Goal: Task Accomplishment & Management: Use online tool/utility

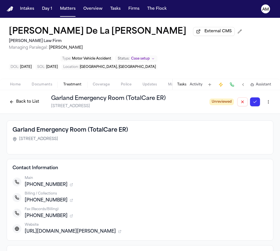
click at [33, 97] on button "Back to List" at bounding box center [24, 101] width 35 height 9
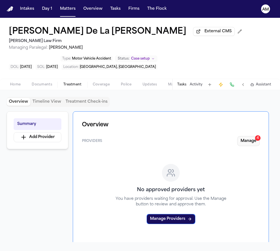
click at [248, 136] on button "Manage 4" at bounding box center [248, 141] width 23 height 10
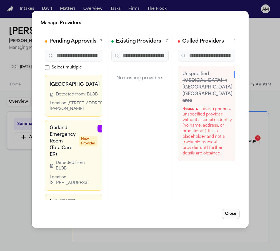
click at [235, 214] on button "Close" at bounding box center [230, 214] width 18 height 10
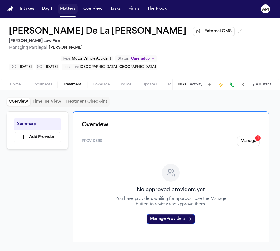
click at [66, 8] on button "Matters" at bounding box center [68, 9] width 20 height 10
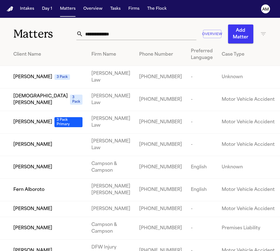
click at [131, 28] on div "Overview Add Matter" at bounding box center [171, 33] width 190 height 19
click at [128, 36] on input "text" at bounding box center [139, 34] width 113 height 12
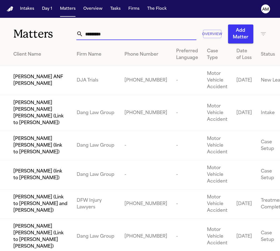
type input "**********"
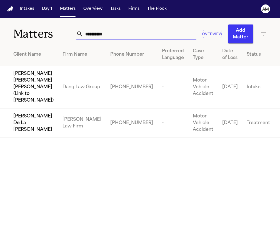
click at [41, 118] on span "Tara De La Cruz" at bounding box center [33, 123] width 40 height 20
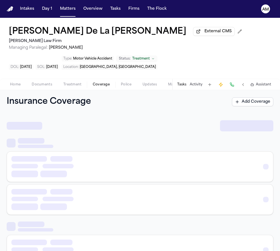
click at [102, 82] on span "Coverage" at bounding box center [101, 84] width 17 height 4
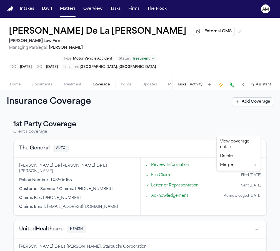
click at [258, 127] on html "Intakes Day 1 Matters Overview Tasks Firms The Flock AM Tara De La Cruz Externa…" at bounding box center [140, 125] width 280 height 251
click at [243, 139] on div "View coverage details" at bounding box center [239, 144] width 42 height 14
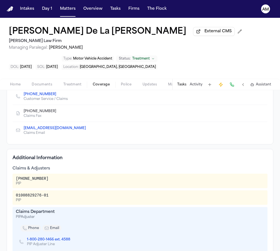
scroll to position [59, 0]
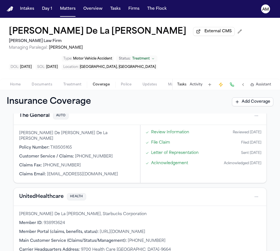
scroll to position [33, 0]
click at [45, 82] on span "Documents" at bounding box center [42, 84] width 21 height 4
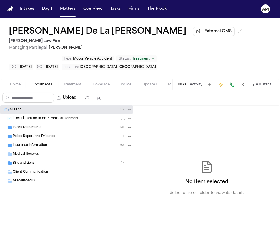
click at [35, 143] on span "Insurance Information" at bounding box center [30, 145] width 34 height 5
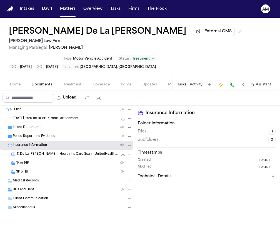
click at [33, 160] on div "1P or PIP ( 3 )" at bounding box center [74, 162] width 116 height 5
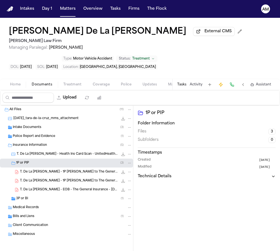
click at [43, 185] on div "T. De La Cruz - EOB - The General Insurance - 7.8.25 1006.2 KB • PDF" at bounding box center [66, 189] width 133 height 9
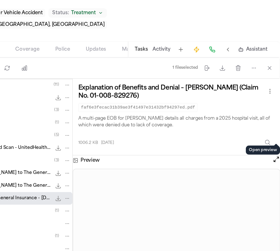
click at [274, 159] on button "Open preview" at bounding box center [277, 162] width 6 height 6
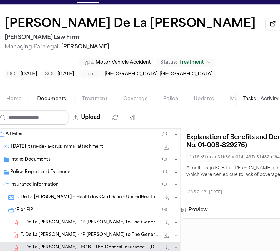
click at [66, 82] on span "Treatment" at bounding box center [72, 84] width 18 height 4
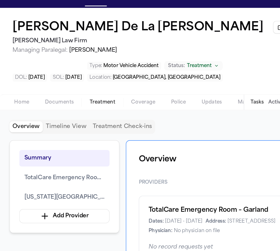
click at [97, 82] on span "Coverage" at bounding box center [101, 84] width 17 height 4
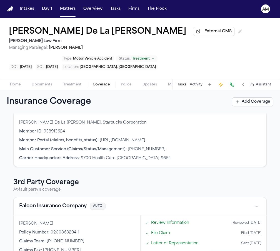
click at [45, 82] on span "Documents" at bounding box center [42, 84] width 21 height 4
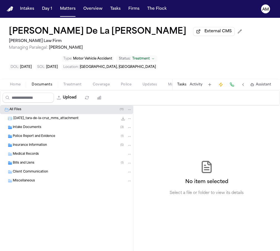
click at [29, 143] on span "Insurance Information" at bounding box center [30, 145] width 34 height 5
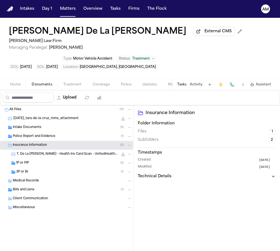
click at [30, 167] on div "3P or BI ( 1 )" at bounding box center [66, 171] width 133 height 9
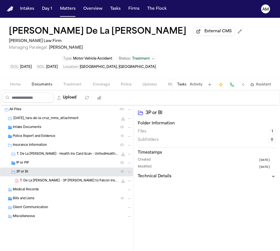
click at [32, 178] on span "T. De La Cruz - 3P LOR to Falcon Insurance Company - 8.5.25" at bounding box center [69, 180] width 98 height 5
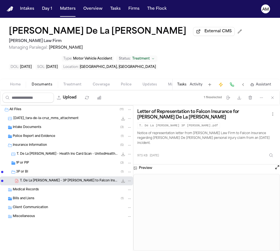
click at [70, 11] on button "Matters" at bounding box center [68, 9] width 20 height 10
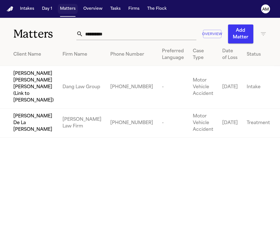
click at [70, 11] on button "Matters" at bounding box center [68, 9] width 20 height 10
click at [112, 40] on div "**********" at bounding box center [171, 33] width 190 height 19
click at [111, 36] on input "**********" at bounding box center [139, 34] width 113 height 12
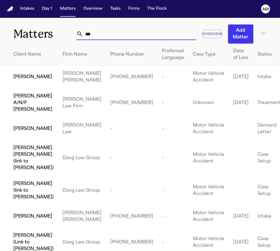
type input "****"
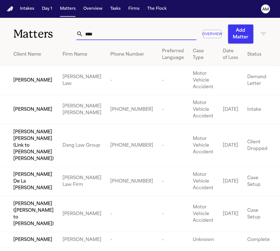
click at [47, 170] on td "Zachary De La Cruz" at bounding box center [29, 181] width 58 height 29
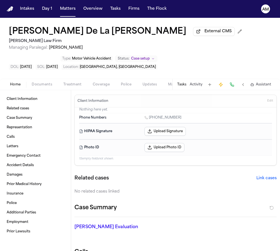
click at [101, 79] on div "Home Documents Treatment Coverage Police Updates Mail Fax Demand Workspaces Art…" at bounding box center [140, 84] width 280 height 11
click at [101, 87] on span "button" at bounding box center [101, 87] width 24 height 1
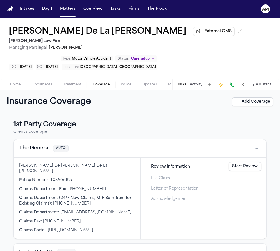
click at [101, 87] on span "button" at bounding box center [101, 87] width 24 height 1
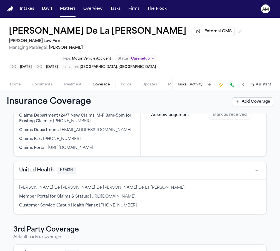
scroll to position [79, 0]
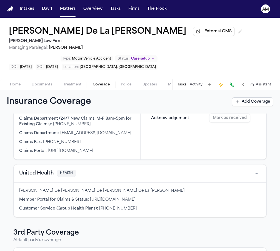
click at [257, 151] on html "Intakes Day 1 Matters Overview Tasks Firms The Flock AM Zachary De La Cruz Exte…" at bounding box center [140, 125] width 280 height 251
click at [243, 160] on div "View coverage details" at bounding box center [239, 163] width 42 height 14
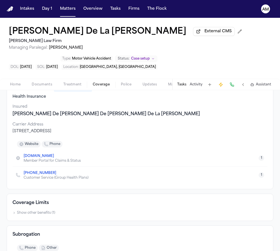
scroll to position [53, 0]
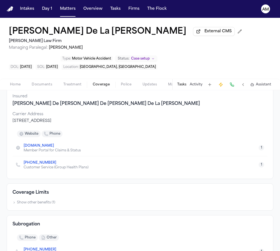
click at [46, 200] on button "Show other benefits ( 1 )" at bounding box center [34, 202] width 43 height 4
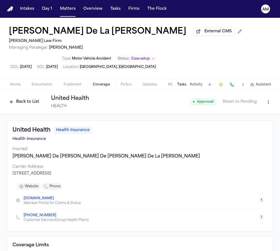
scroll to position [0, 0]
click at [26, 97] on button "Back to List" at bounding box center [24, 101] width 35 height 9
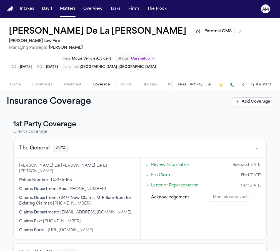
click at [46, 82] on span "Documents" at bounding box center [42, 84] width 21 height 4
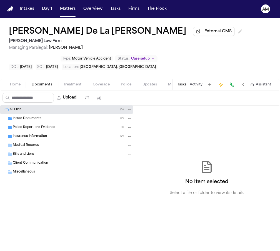
click at [31, 116] on span "Intake Documents" at bounding box center [27, 118] width 29 height 5
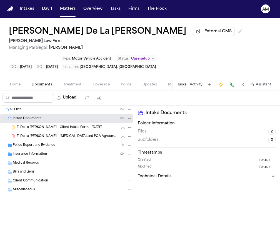
click at [31, 116] on span "Intake Documents" at bounding box center [27, 118] width 29 height 5
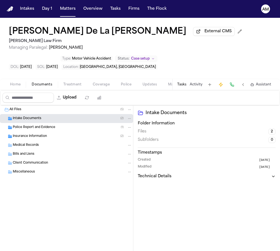
click at [25, 132] on div "Insurance Information ( 2 )" at bounding box center [66, 136] width 133 height 9
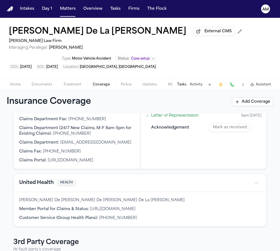
scroll to position [83, 0]
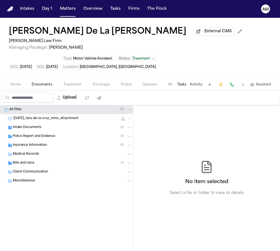
click at [73, 82] on span "Treatment" at bounding box center [72, 84] width 18 height 4
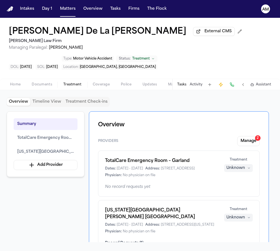
click at [104, 82] on span "Coverage" at bounding box center [101, 84] width 17 height 4
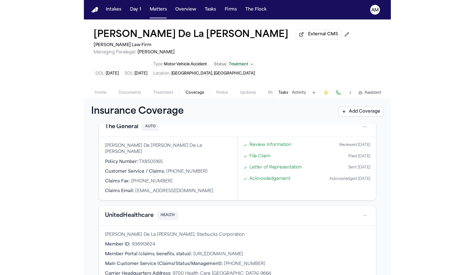
scroll to position [40, 0]
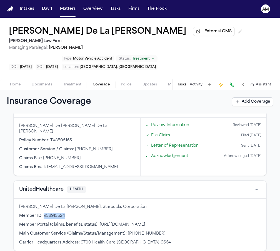
drag, startPoint x: 69, startPoint y: 191, endPoint x: 44, endPoint y: 192, distance: 25.0
click at [44, 213] on div "Member ID : 938913624" at bounding box center [140, 216] width 242 height 6
copy div "938913624"
click at [60, 13] on button "Matters" at bounding box center [68, 9] width 20 height 10
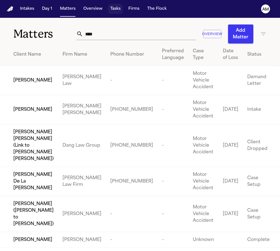
click at [116, 11] on button "Tasks" at bounding box center [115, 9] width 15 height 10
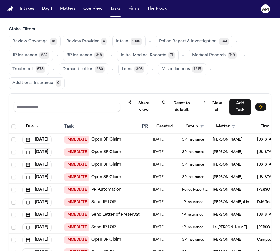
click at [212, 59] on button "Medical Records 719" at bounding box center [215, 55] width 52 height 12
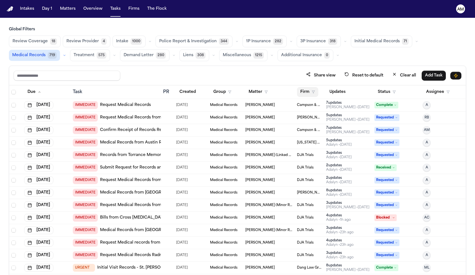
click at [280, 91] on button "Firm" at bounding box center [307, 92] width 21 height 10
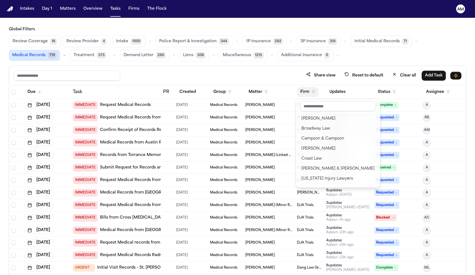
scroll to position [97, 0]
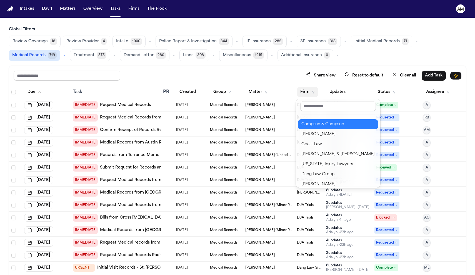
click at [280, 124] on div "Campson & Campson" at bounding box center [337, 124] width 73 height 7
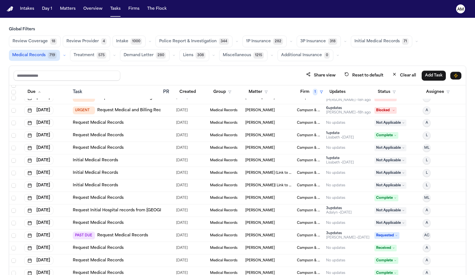
scroll to position [39, 0]
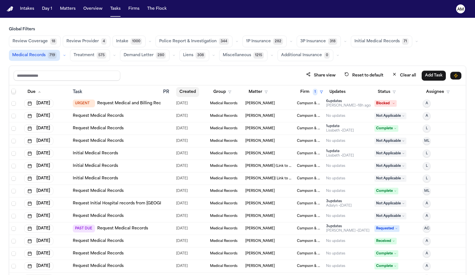
click at [184, 91] on button "Created" at bounding box center [187, 92] width 23 height 10
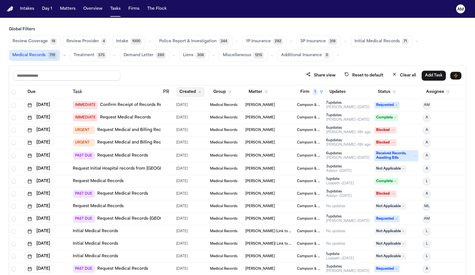
click at [187, 91] on button "Created" at bounding box center [190, 92] width 29 height 10
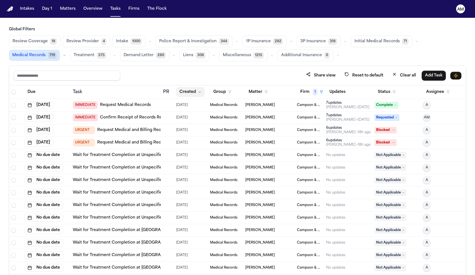
click at [186, 96] on button "Created" at bounding box center [190, 92] width 29 height 10
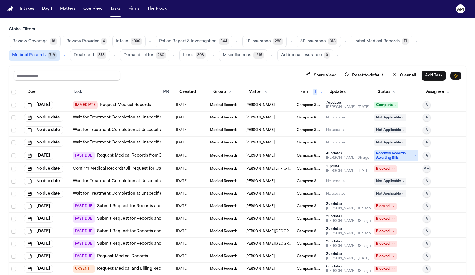
click at [186, 96] on button "Created" at bounding box center [187, 92] width 23 height 10
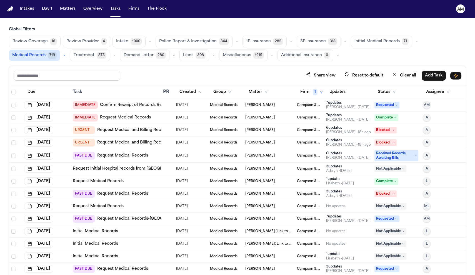
click at [138, 104] on link "Confirm Receipt of Records Request with [GEOGRAPHIC_DATA]" at bounding box center [164, 105] width 128 height 6
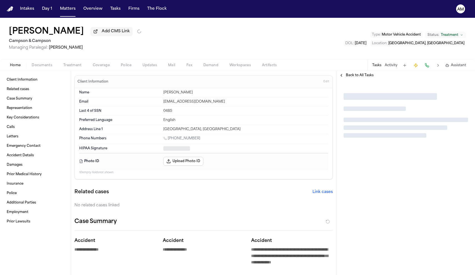
type textarea "*"
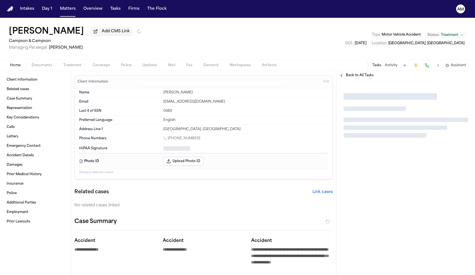
type textarea "*"
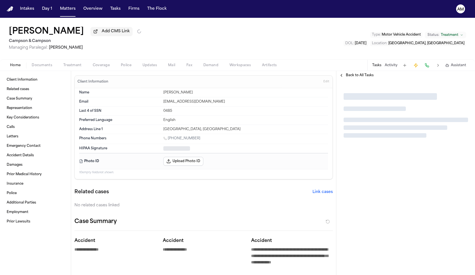
type textarea "*"
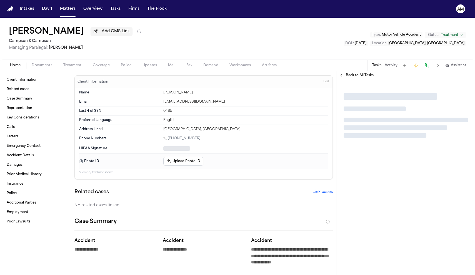
type textarea "*"
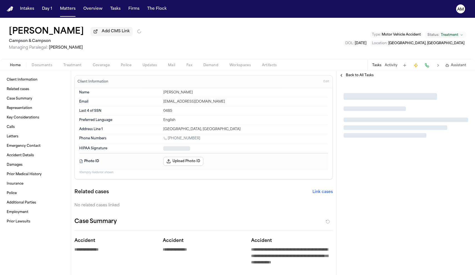
type textarea "*"
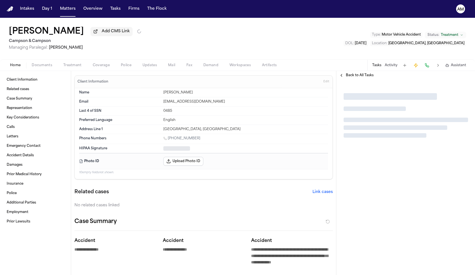
type textarea "*"
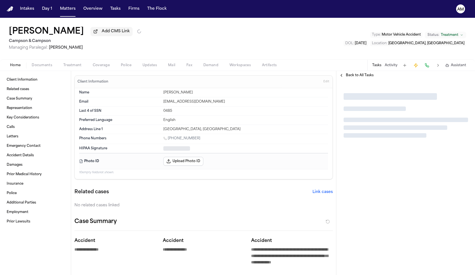
type textarea "*"
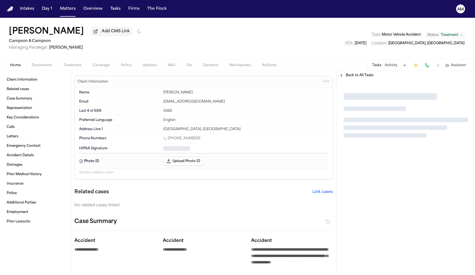
type textarea "*"
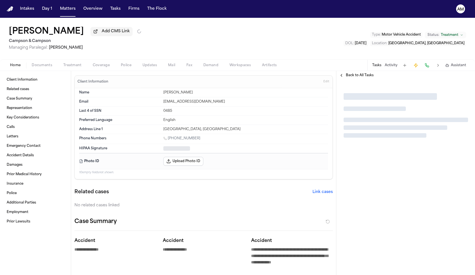
type textarea "*"
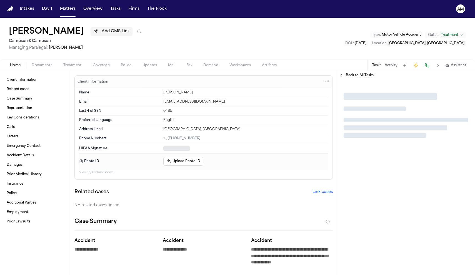
type textarea "*"
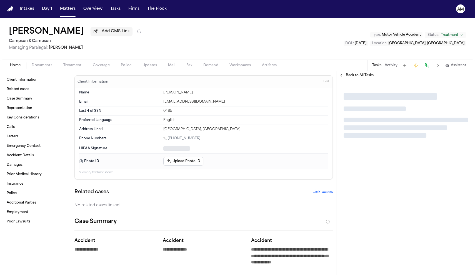
type textarea "*"
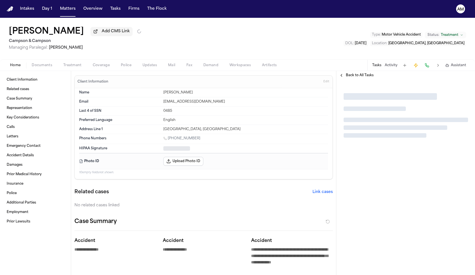
type textarea "*"
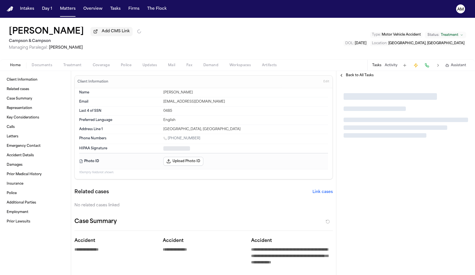
type textarea "*"
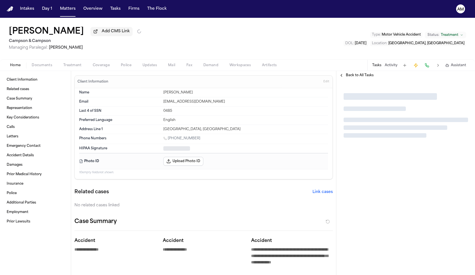
type textarea "*"
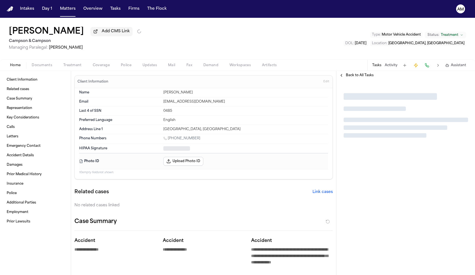
type textarea "*"
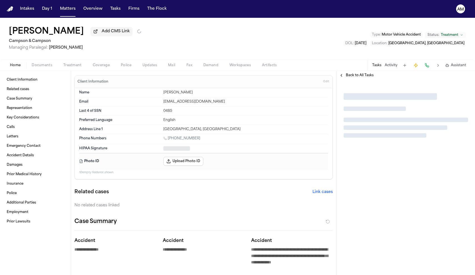
type textarea "*"
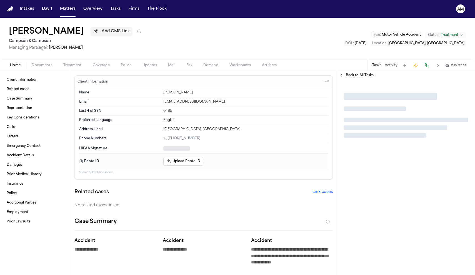
type textarea "*"
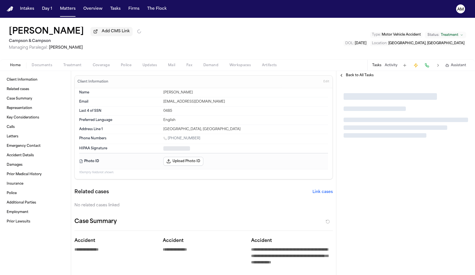
type textarea "*"
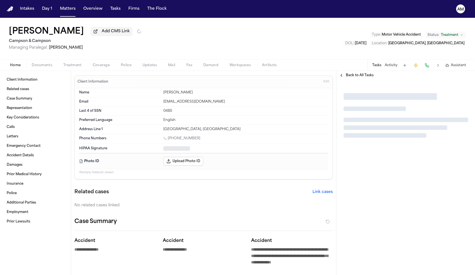
type textarea "*"
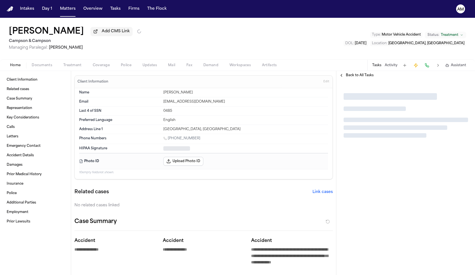
type textarea "*"
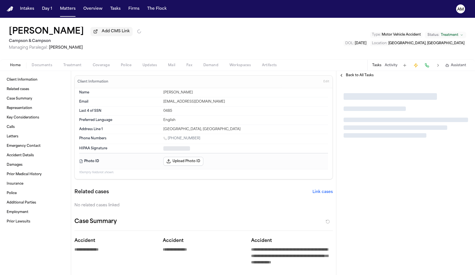
type textarea "*"
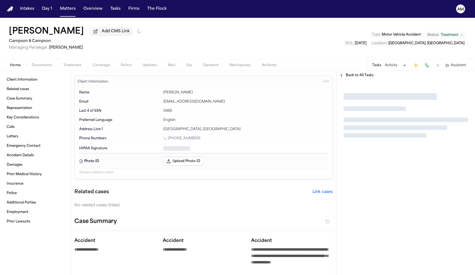
type textarea "*"
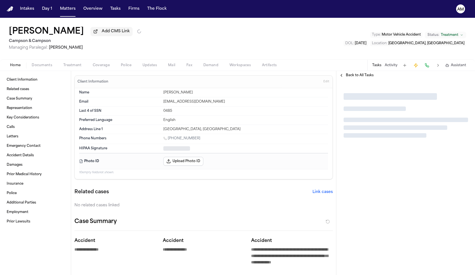
type textarea "*"
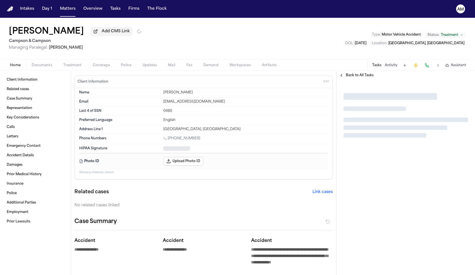
type textarea "*"
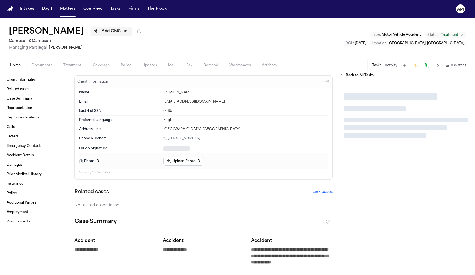
type textarea "*"
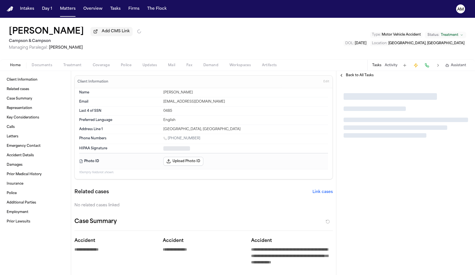
type textarea "*"
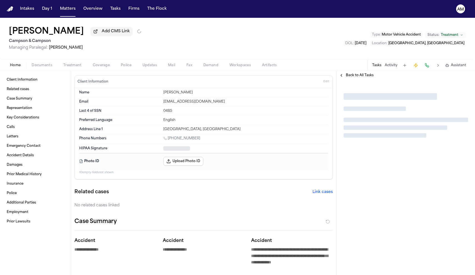
type textarea "*"
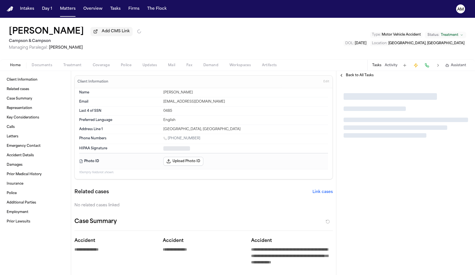
type textarea "*"
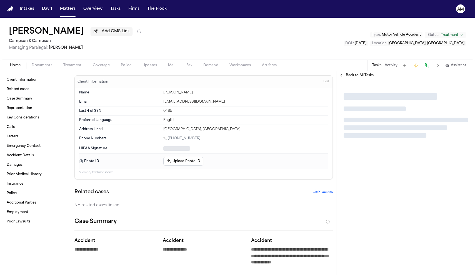
type textarea "*"
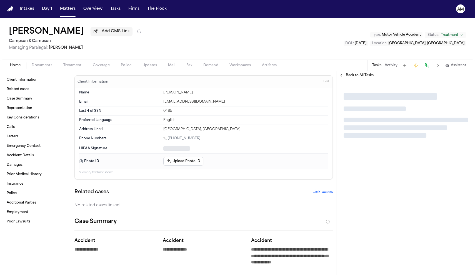
type textarea "*"
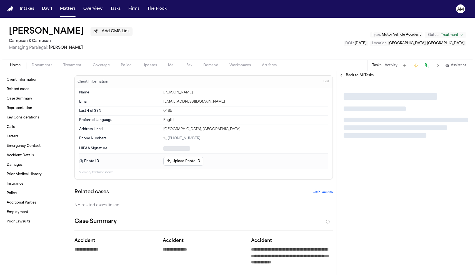
type textarea "*"
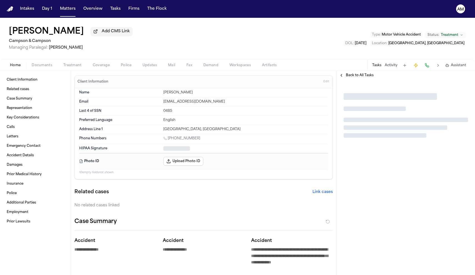
type textarea "*"
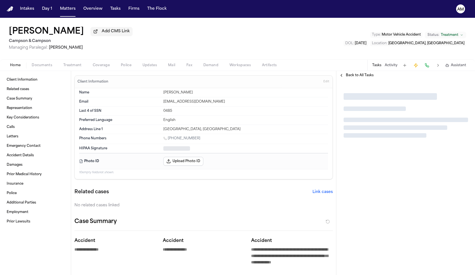
type textarea "*"
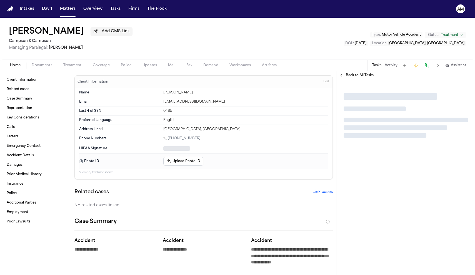
type textarea "*"
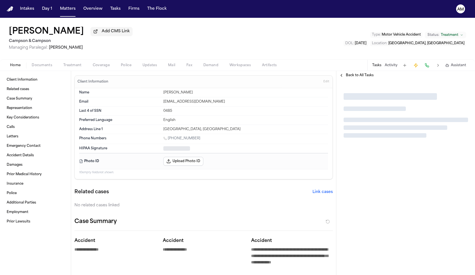
type textarea "*"
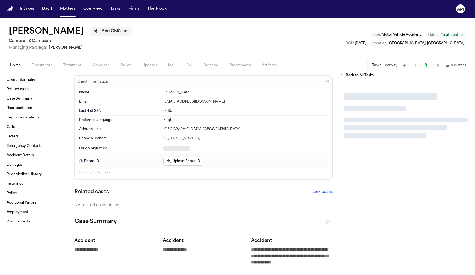
type textarea "*"
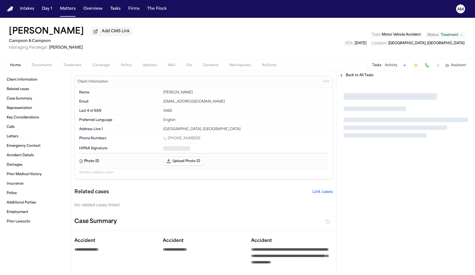
type textarea "*"
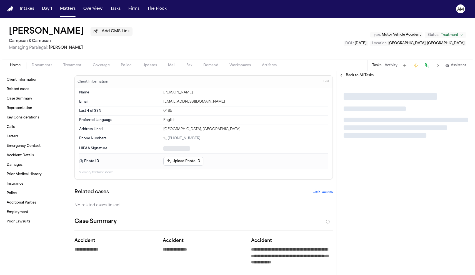
type textarea "*"
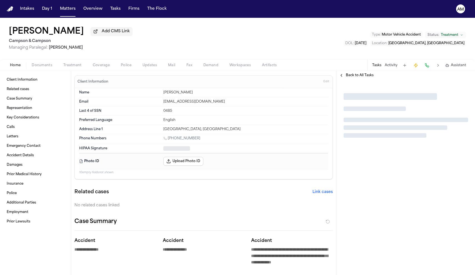
type textarea "*"
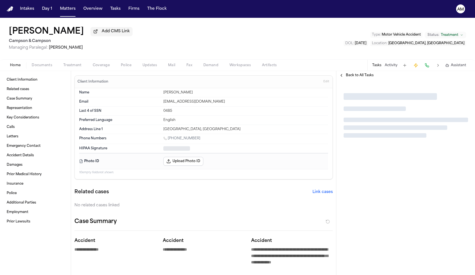
type textarea "*"
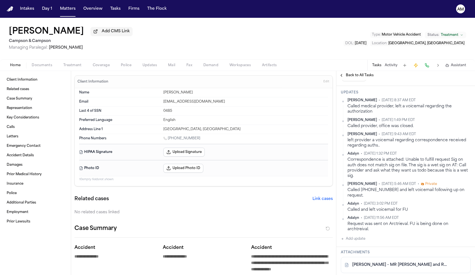
scroll to position [164, 0]
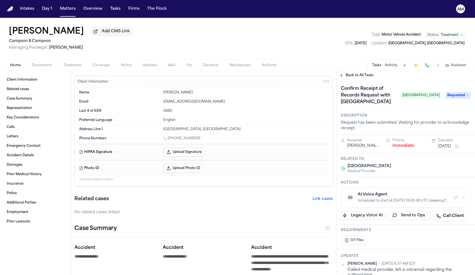
scroll to position [164, 0]
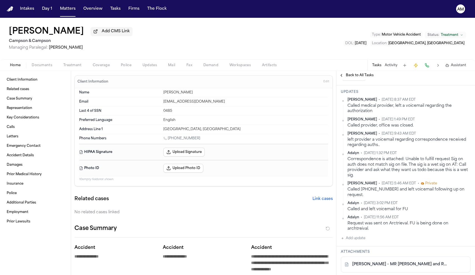
click at [386, 94] on h3 "Updates" at bounding box center [406, 92] width 130 height 4
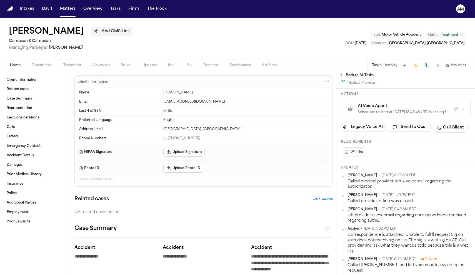
scroll to position [84, 0]
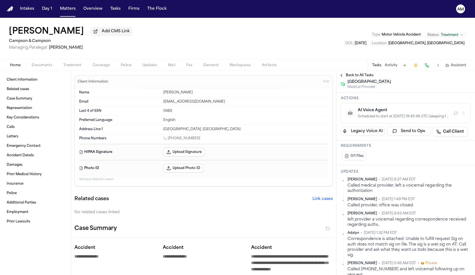
click at [384, 174] on h3 "Updates" at bounding box center [406, 171] width 130 height 4
click at [48, 66] on span "Documents" at bounding box center [42, 65] width 21 height 4
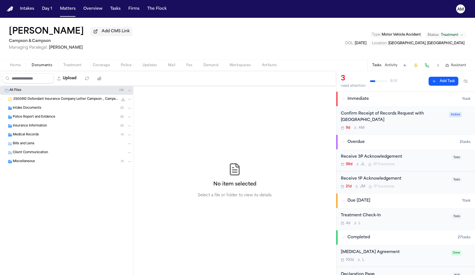
click at [37, 135] on span "Medical Records" at bounding box center [26, 135] width 26 height 5
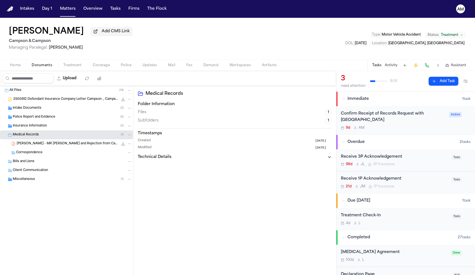
click at [48, 148] on div "B. Bennett - MR Request and Rejection from Capital Health - 8.29.25 1.5 MB • PDF" at bounding box center [66, 143] width 133 height 9
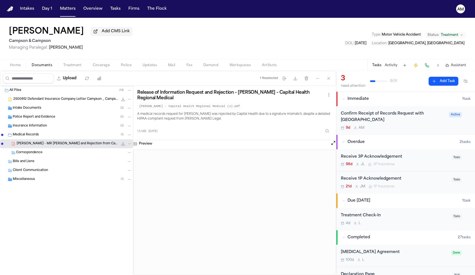
click at [364, 46] on div "Brandon Bennett Add CMS Link Campson & Campson Managing Paralegal: Jacqueline M…" at bounding box center [237, 39] width 475 height 42
click at [380, 27] on div "Brandon Bennett Add CMS Link Campson & Campson Managing Paralegal: Jacqueline M…" at bounding box center [237, 39] width 475 height 42
click at [431, 129] on div "9d A M" at bounding box center [393, 128] width 105 height 4
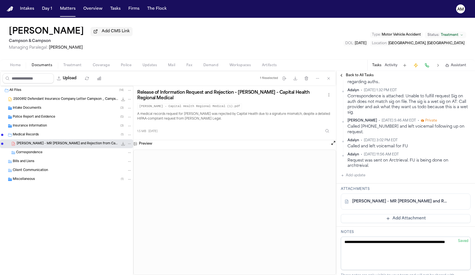
scroll to position [227, 0]
click at [362, 178] on button "Add update" at bounding box center [353, 174] width 24 height 7
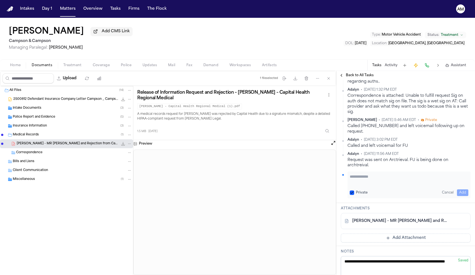
click at [350, 195] on button "Private" at bounding box center [352, 192] width 4 height 4
click at [365, 185] on textarea "Add your update" at bounding box center [409, 179] width 119 height 11
type textarea "**********"
click at [463, 196] on button "Add" at bounding box center [462, 192] width 11 height 7
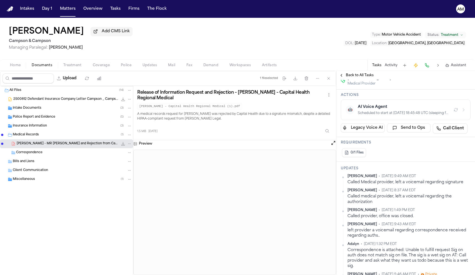
scroll to position [84, 0]
